Goal: Task Accomplishment & Management: Use online tool/utility

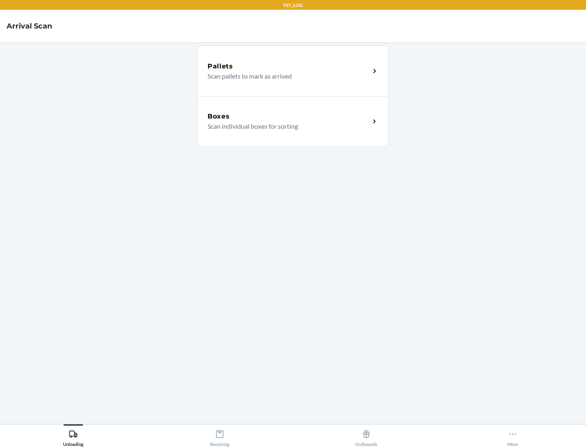
click at [289, 116] on div "Boxes" at bounding box center [289, 117] width 162 height 10
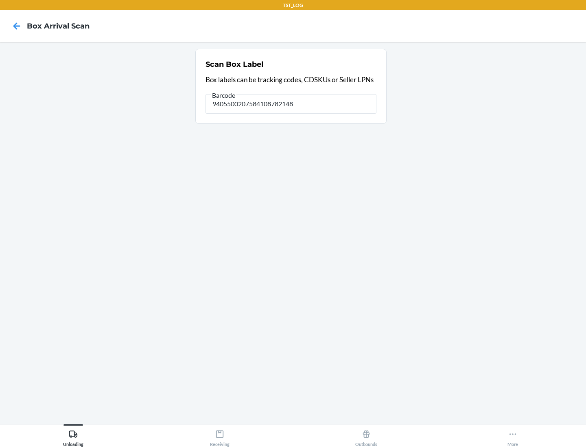
type input "9405500207584108782148"
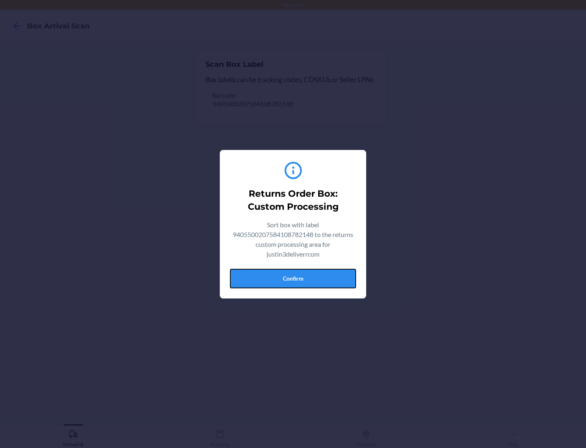
click at [293, 278] on button "Confirm" at bounding box center [293, 279] width 126 height 20
